Goal: Information Seeking & Learning: Learn about a topic

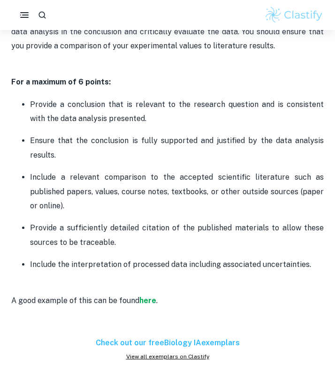
scroll to position [1615, 0]
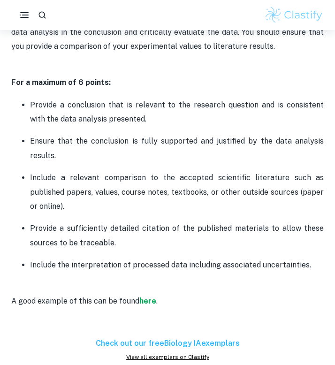
click at [109, 172] on p "Include a relevant comparison to the accepted scientific literature such as pub…" at bounding box center [177, 192] width 294 height 43
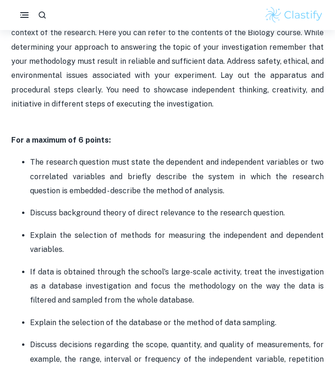
scroll to position [331, 0]
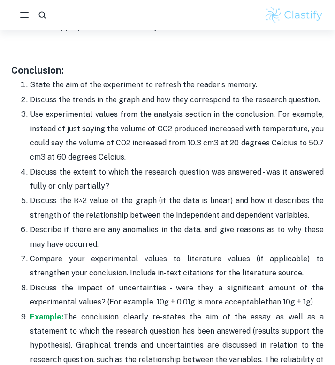
scroll to position [2766, 0]
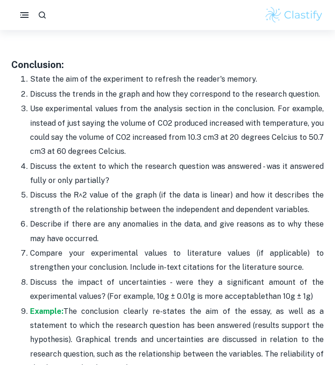
click at [214, 160] on p "Discuss the extent to which the research question was answered - was it answere…" at bounding box center [177, 174] width 294 height 29
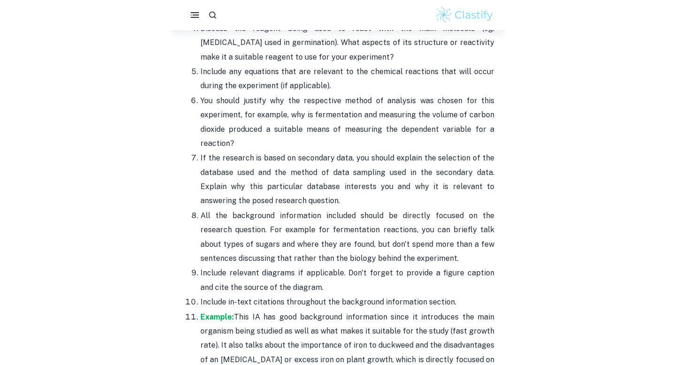
scroll to position [1305, 0]
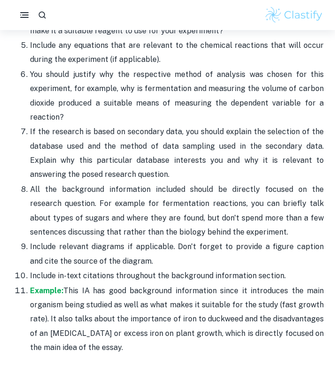
click at [215, 109] on p "You should justify why the respective method of analysis was chosen for this ex…" at bounding box center [177, 96] width 294 height 57
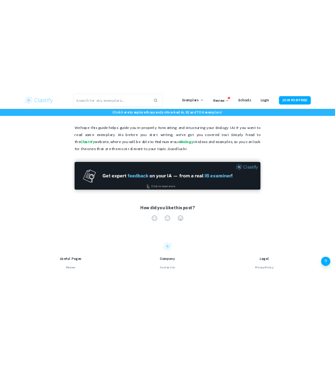
scroll to position [2994, 0]
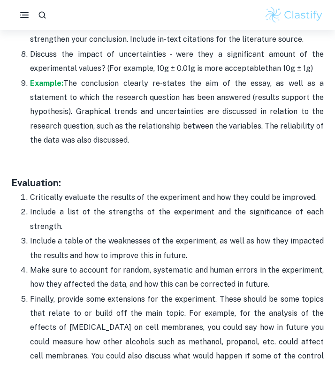
click at [184, 162] on h3 at bounding box center [167, 169] width 313 height 14
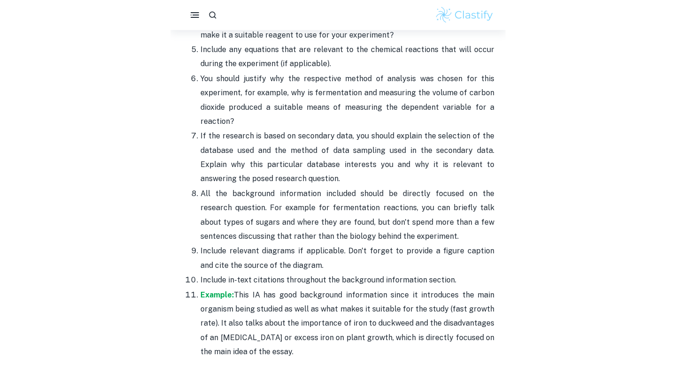
scroll to position [1313, 0]
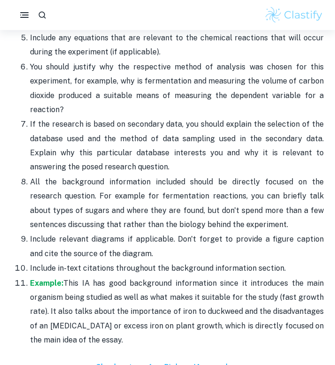
click at [123, 215] on p "All the background information included should be directly focused on the resea…" at bounding box center [177, 203] width 294 height 57
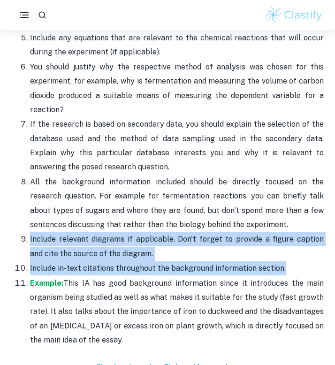
drag, startPoint x: 28, startPoint y: 240, endPoint x: 294, endPoint y: 273, distance: 268.3
click at [294, 273] on ol "Describe the structure of the main compound being analyzed. Talk about what pro…" at bounding box center [167, 110] width 313 height 476
copy ol "Include relevant diagrams if applicable. Don't forget to provide a figure capti…"
click at [192, 122] on span "If the research is based on secondary data, you should explain the selection of…" at bounding box center [177, 146] width 294 height 52
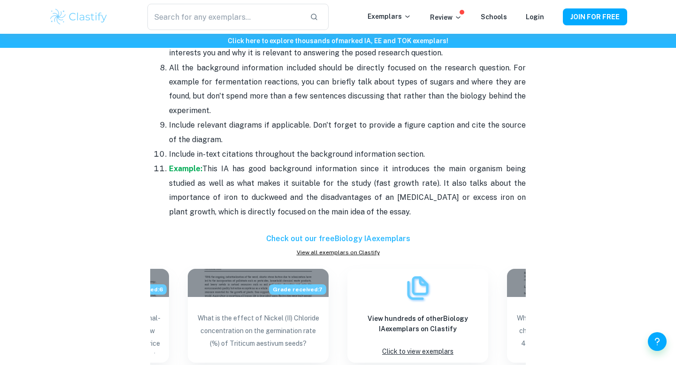
click at [276, 163] on p "Example: This IA has good background information since it introduces the main o…" at bounding box center [347, 190] width 357 height 57
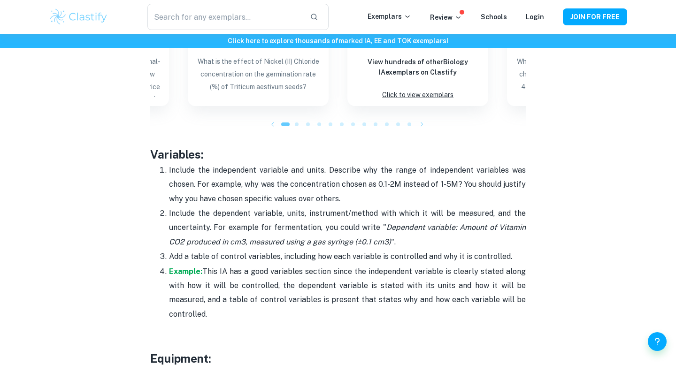
scroll to position [1868, 0]
